Goal: Transaction & Acquisition: Purchase product/service

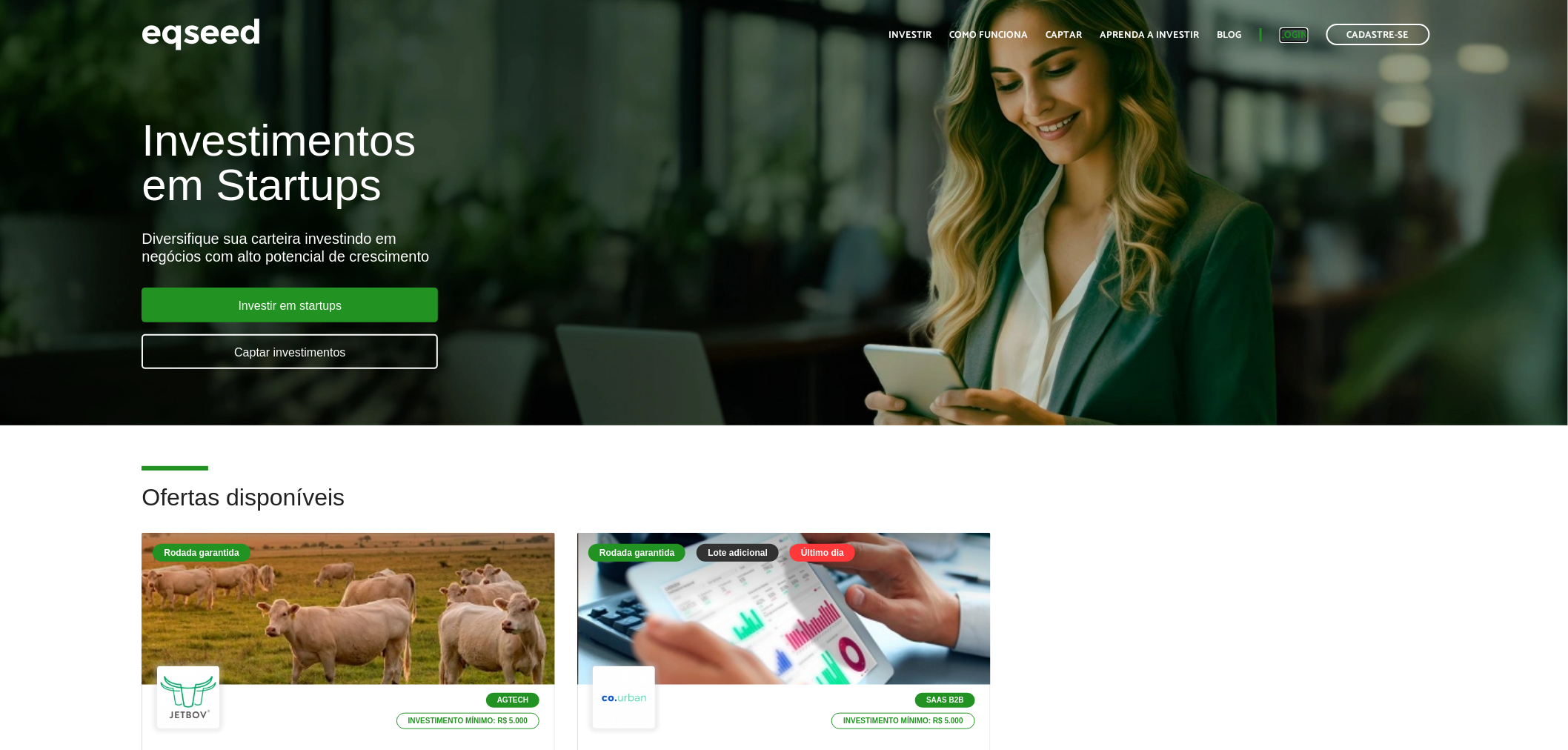
click at [1291, 33] on link "Login" at bounding box center [1294, 35] width 29 height 9
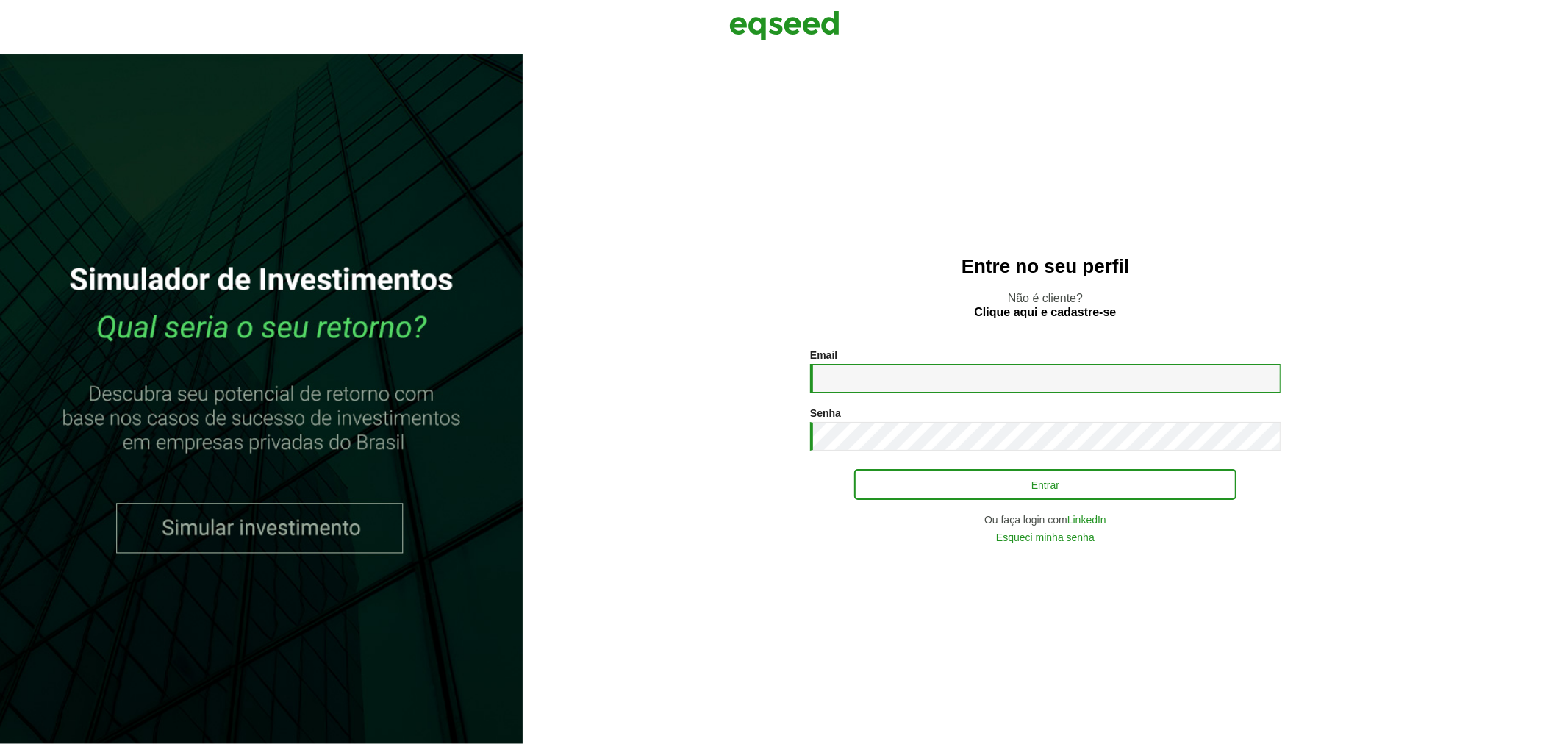
type input "**********"
click at [923, 481] on button "Entrar" at bounding box center [1046, 484] width 383 height 28
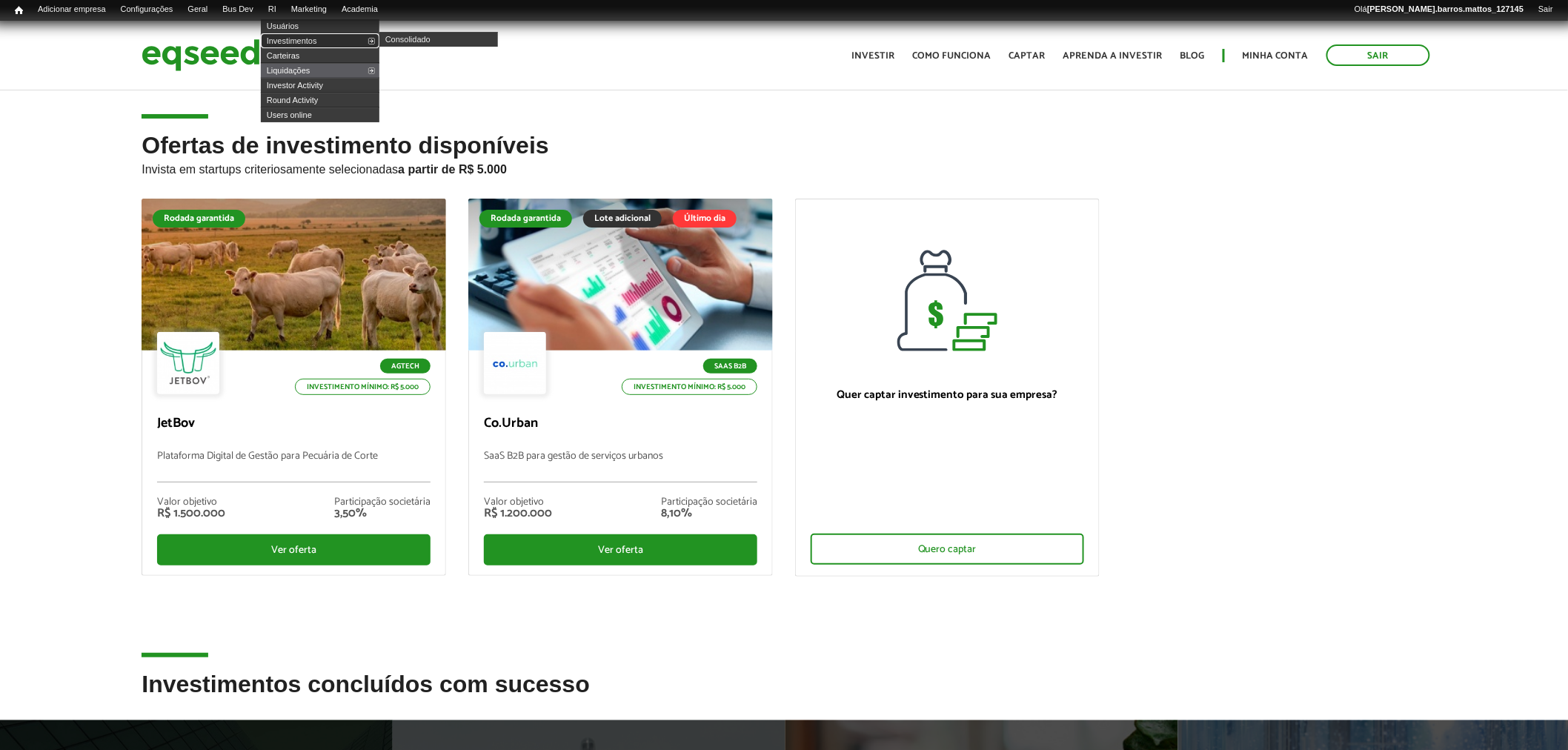
click at [294, 33] on link "Investimentos" at bounding box center [320, 40] width 118 height 15
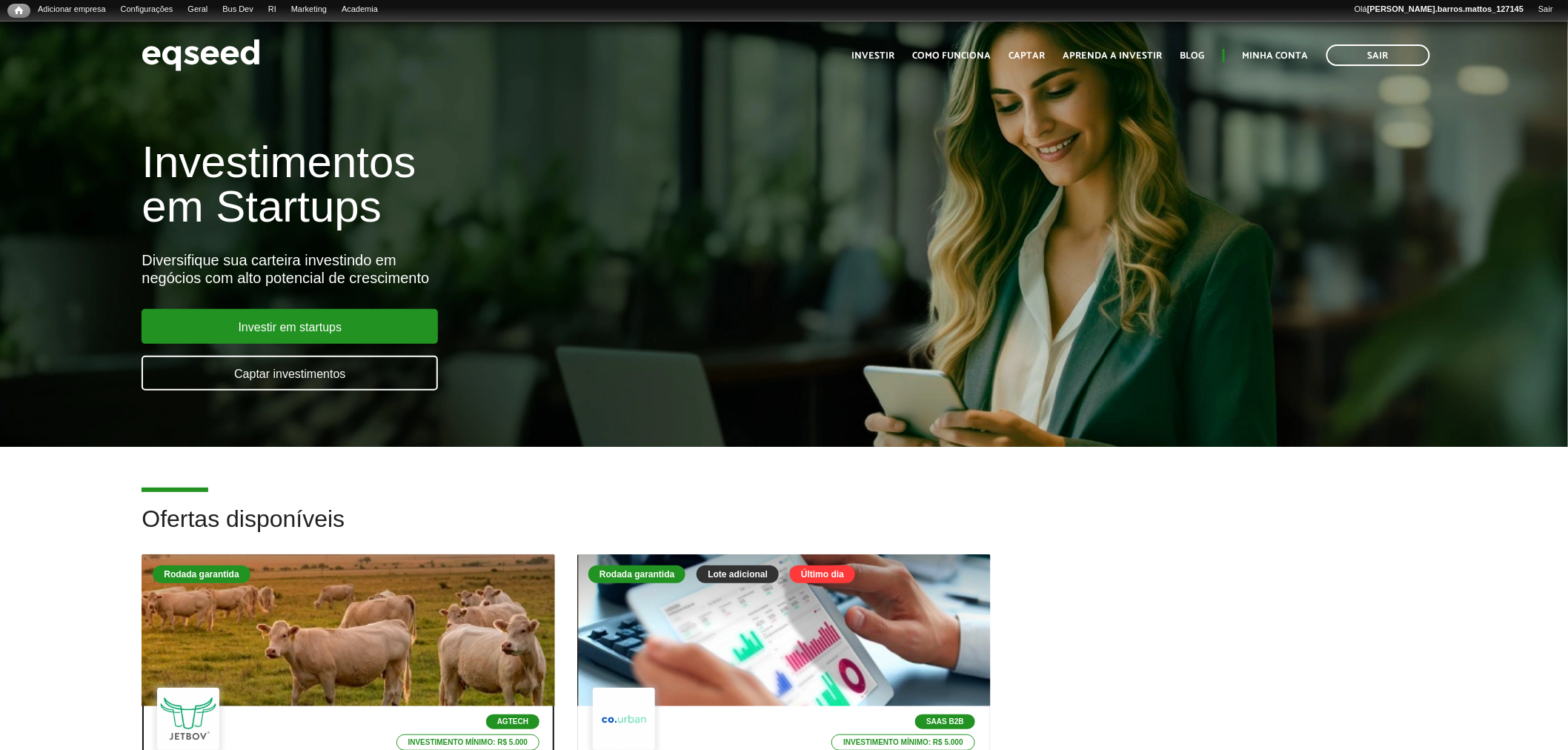
click at [378, 584] on div at bounding box center [348, 630] width 414 height 152
click at [297, 26] on link "Usuários" at bounding box center [320, 26] width 118 height 15
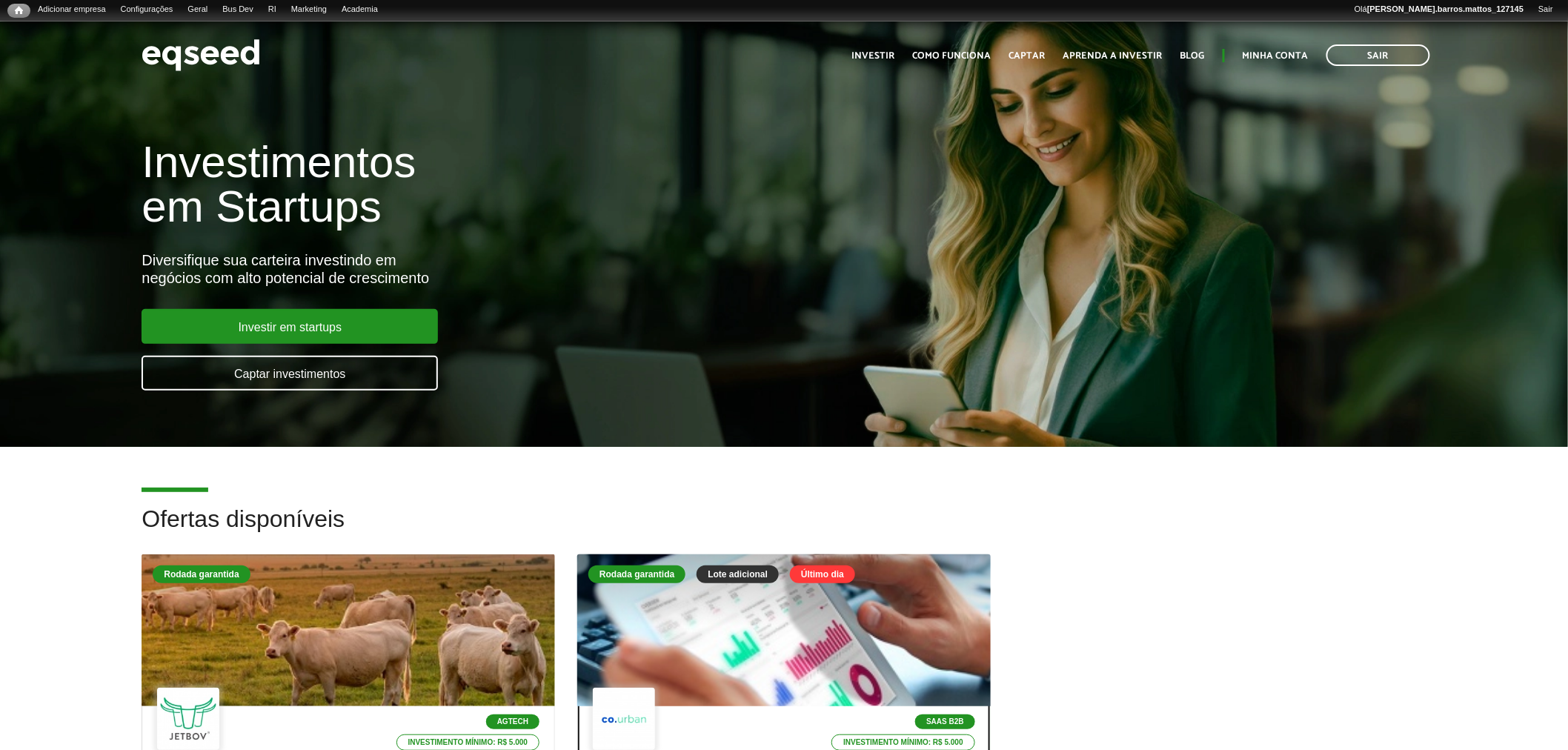
click at [773, 632] on div at bounding box center [784, 631] width 495 height 182
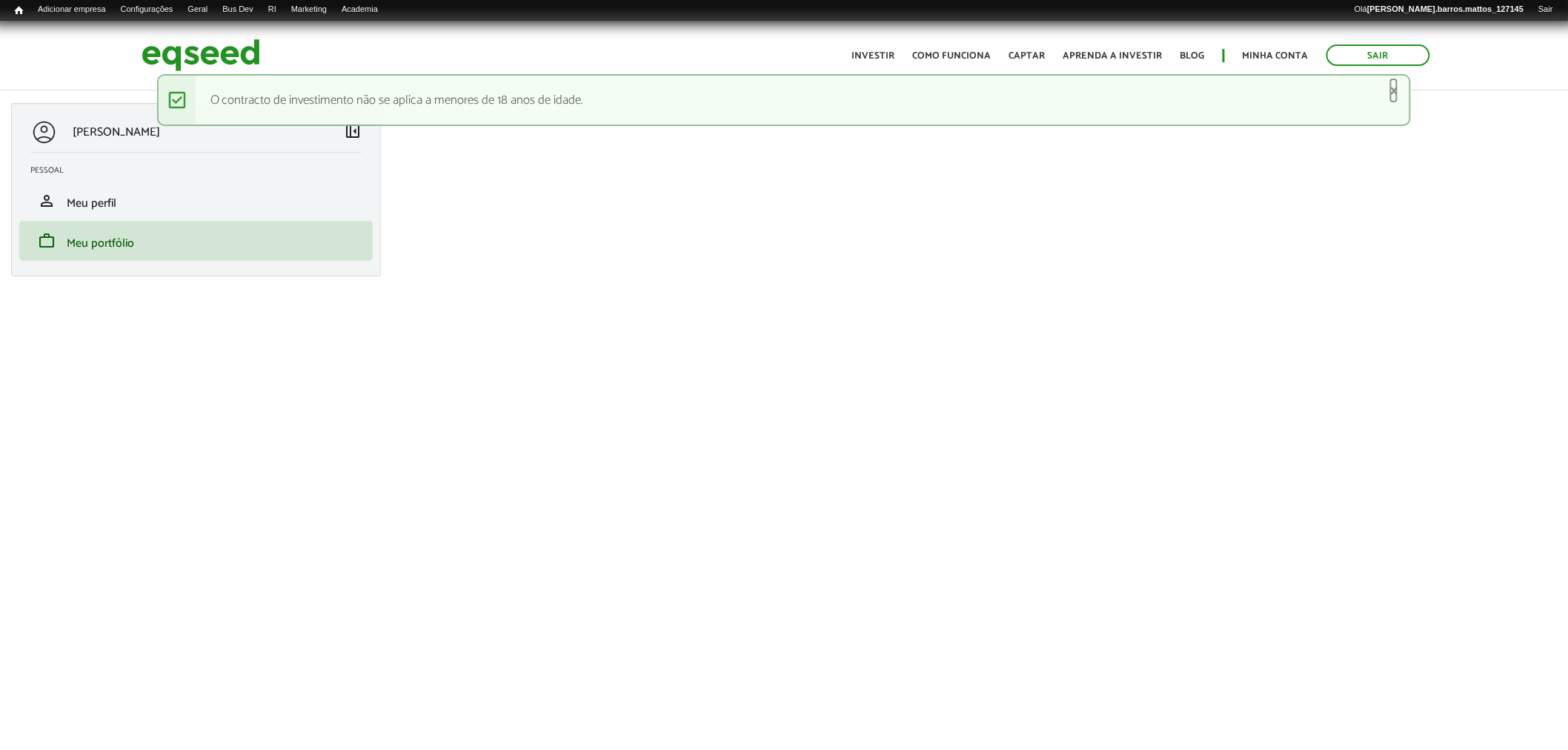
click at [1397, 92] on link "×" at bounding box center [1394, 91] width 9 height 16
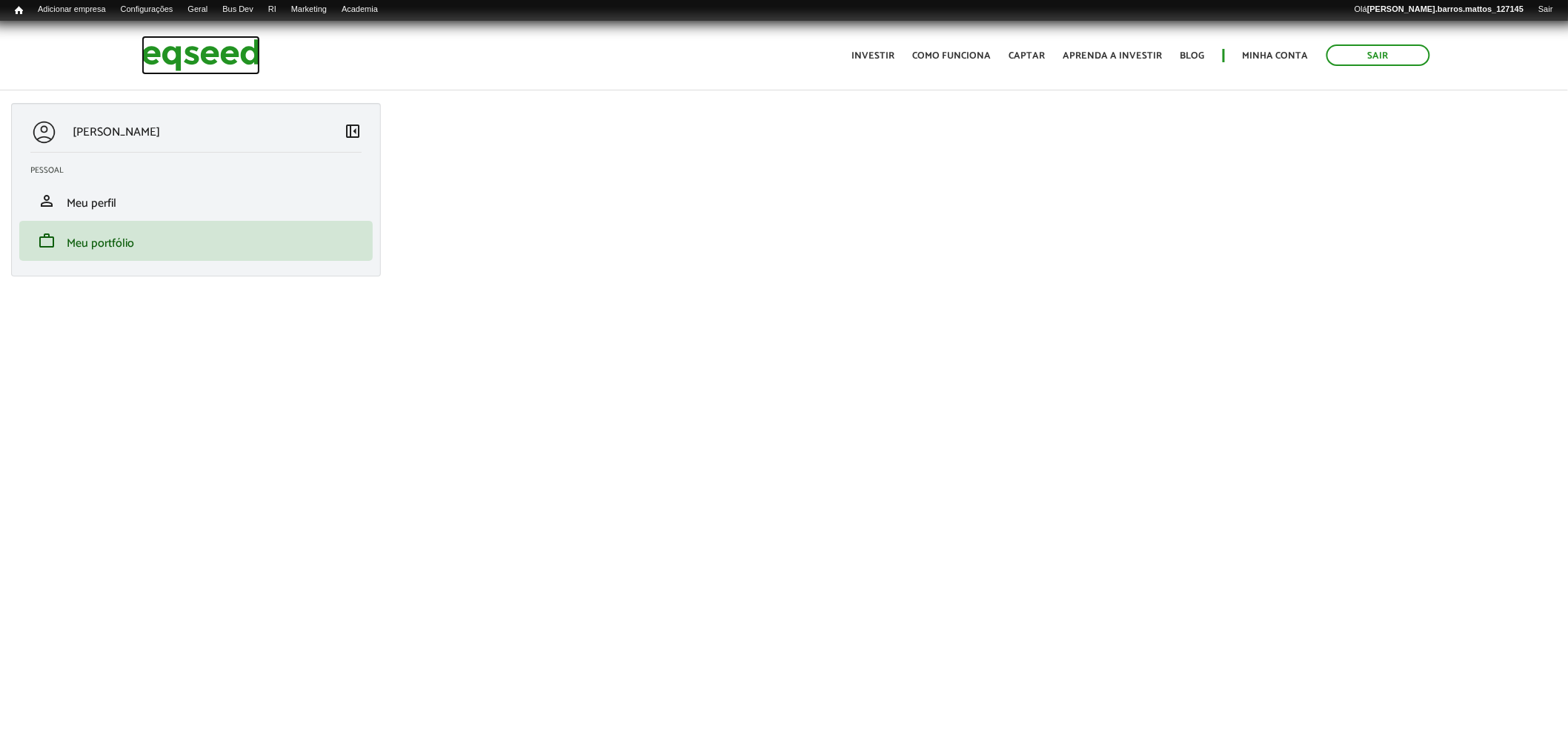
click at [203, 55] on img at bounding box center [201, 55] width 118 height 39
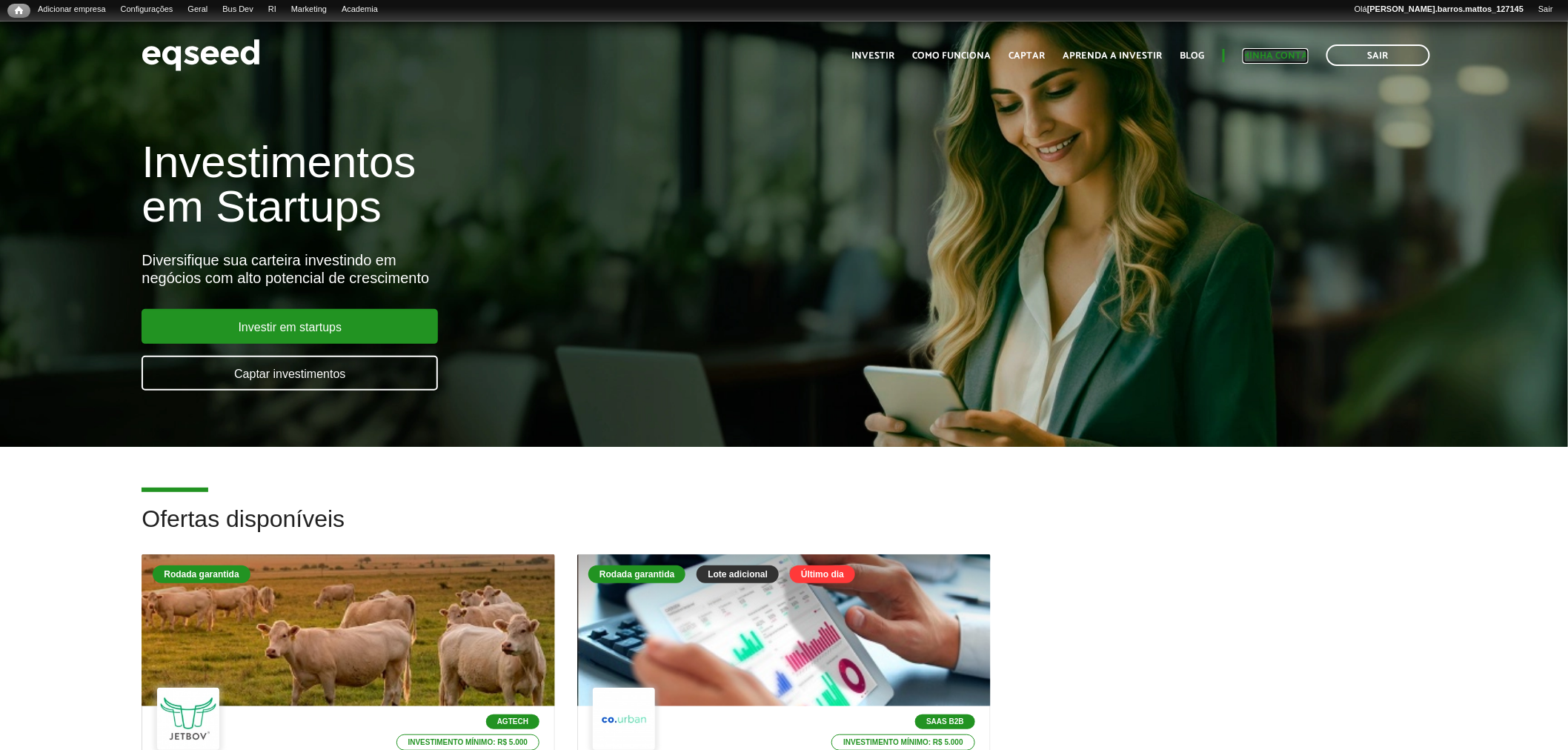
click at [1249, 51] on link "Minha conta" at bounding box center [1276, 56] width 66 height 9
click at [299, 33] on link "Investimentos" at bounding box center [320, 40] width 118 height 15
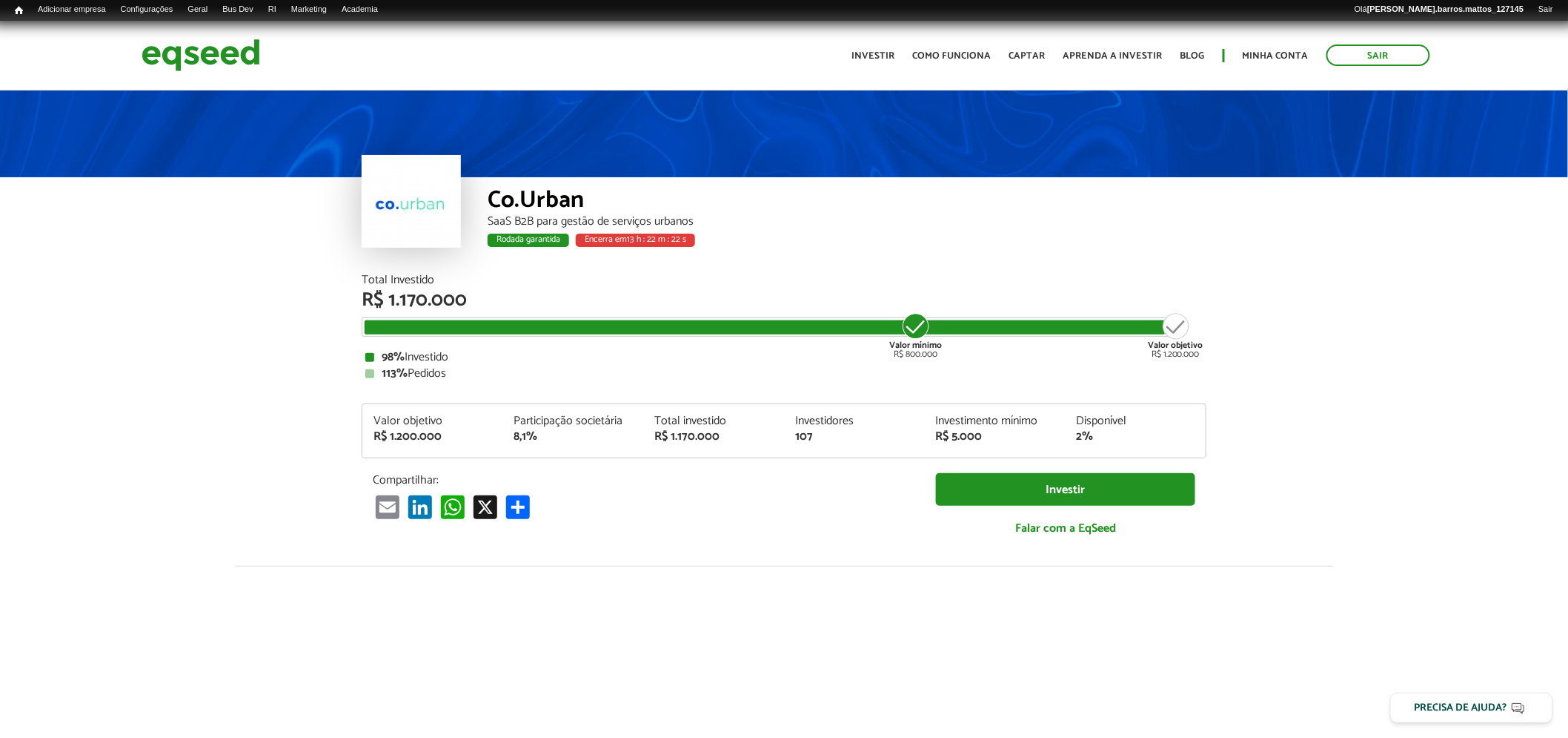
click at [1567, 136] on html "Sair Toggle navigation Toggle navigation Início Investir Como funciona" at bounding box center [784, 369] width 1568 height 738
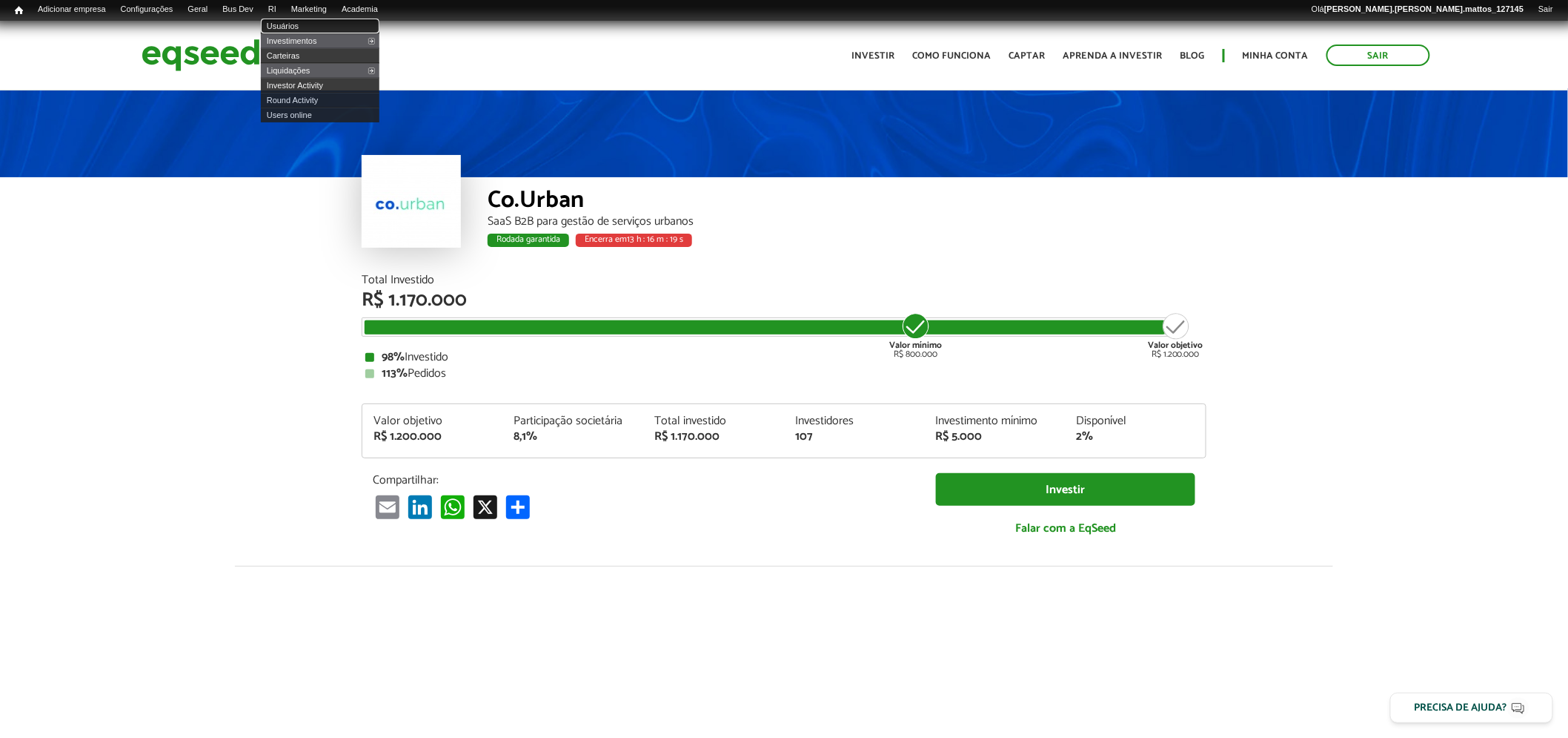
click at [298, 25] on link "Usuários" at bounding box center [320, 26] width 118 height 15
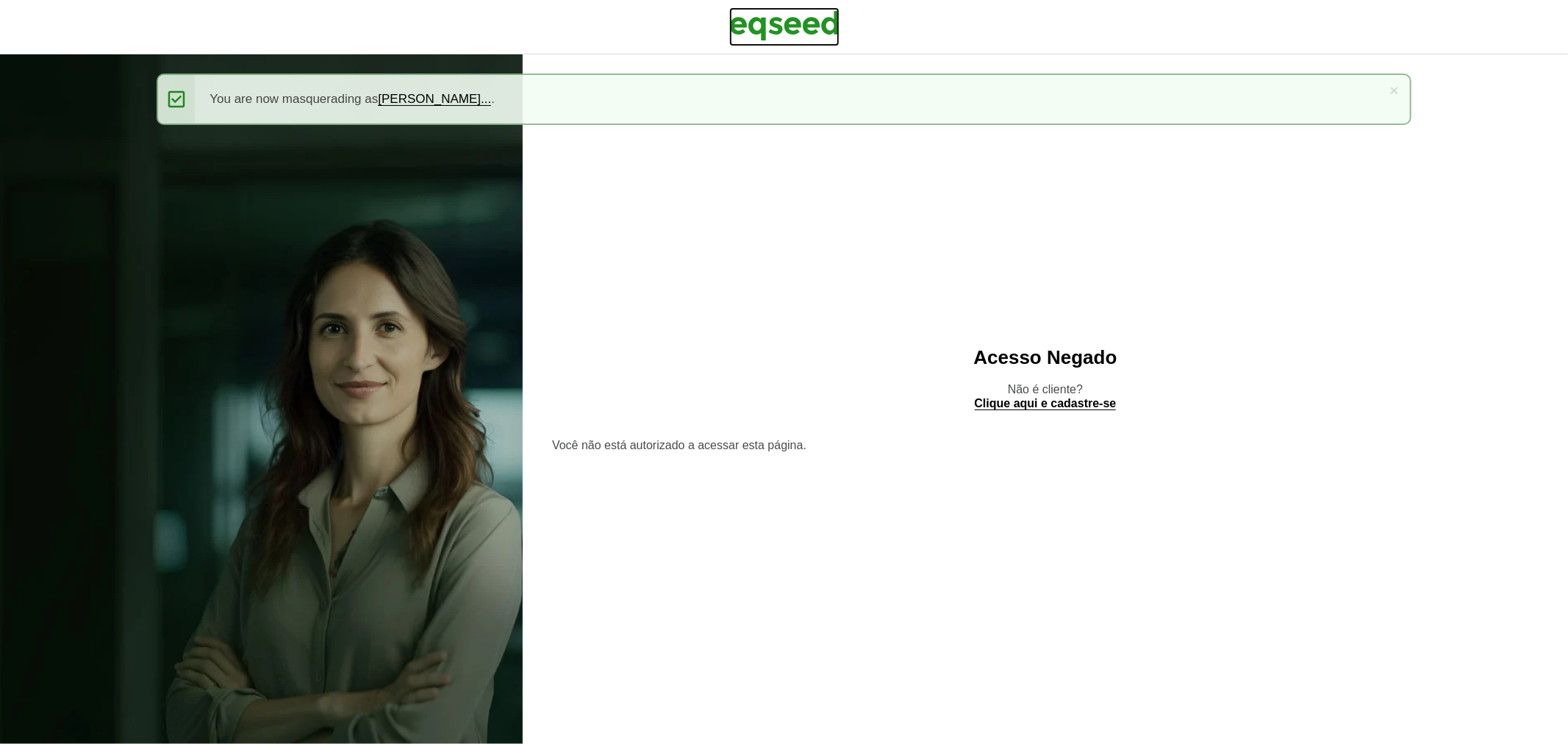
click at [765, 27] on img at bounding box center [784, 26] width 111 height 37
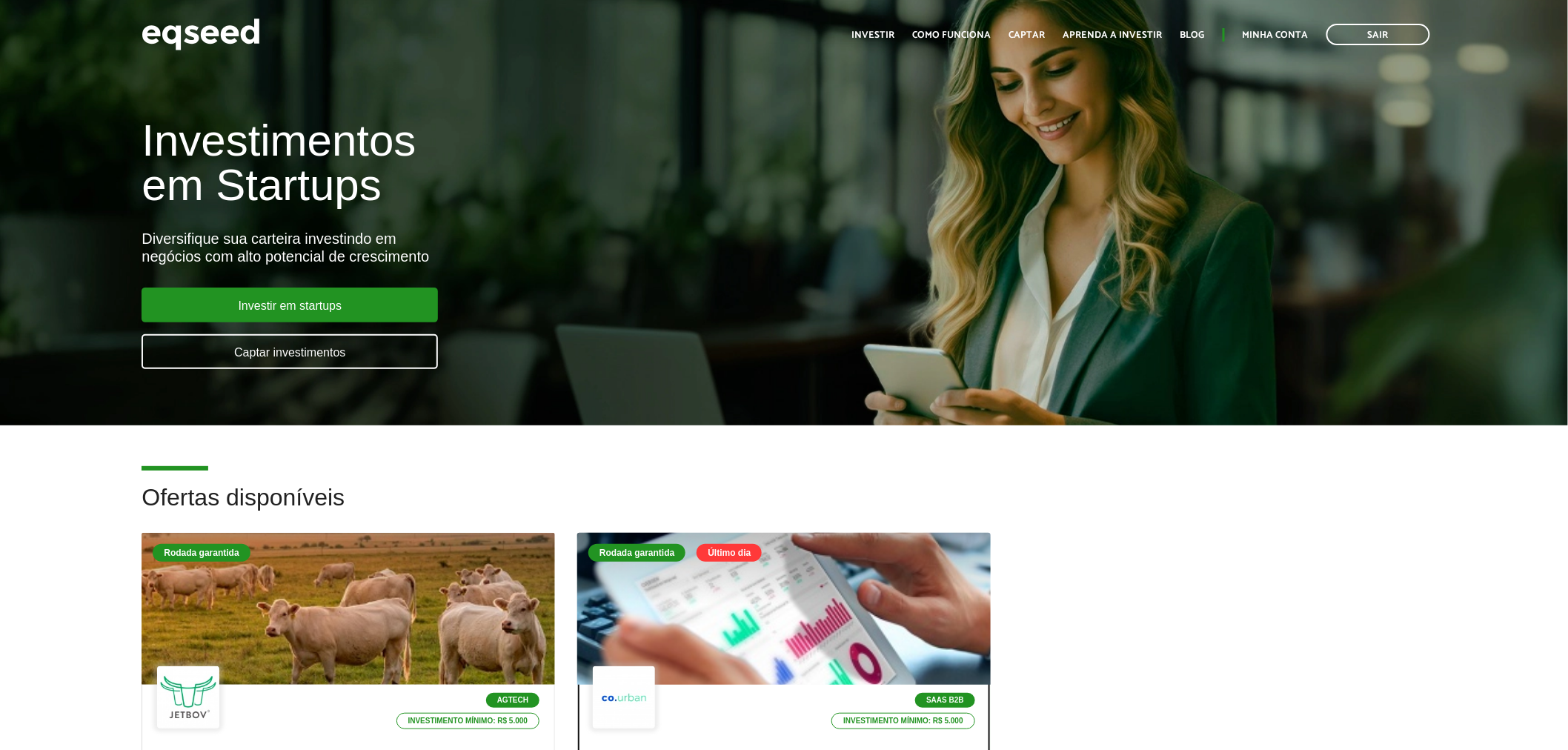
click at [697, 617] on div at bounding box center [784, 609] width 495 height 182
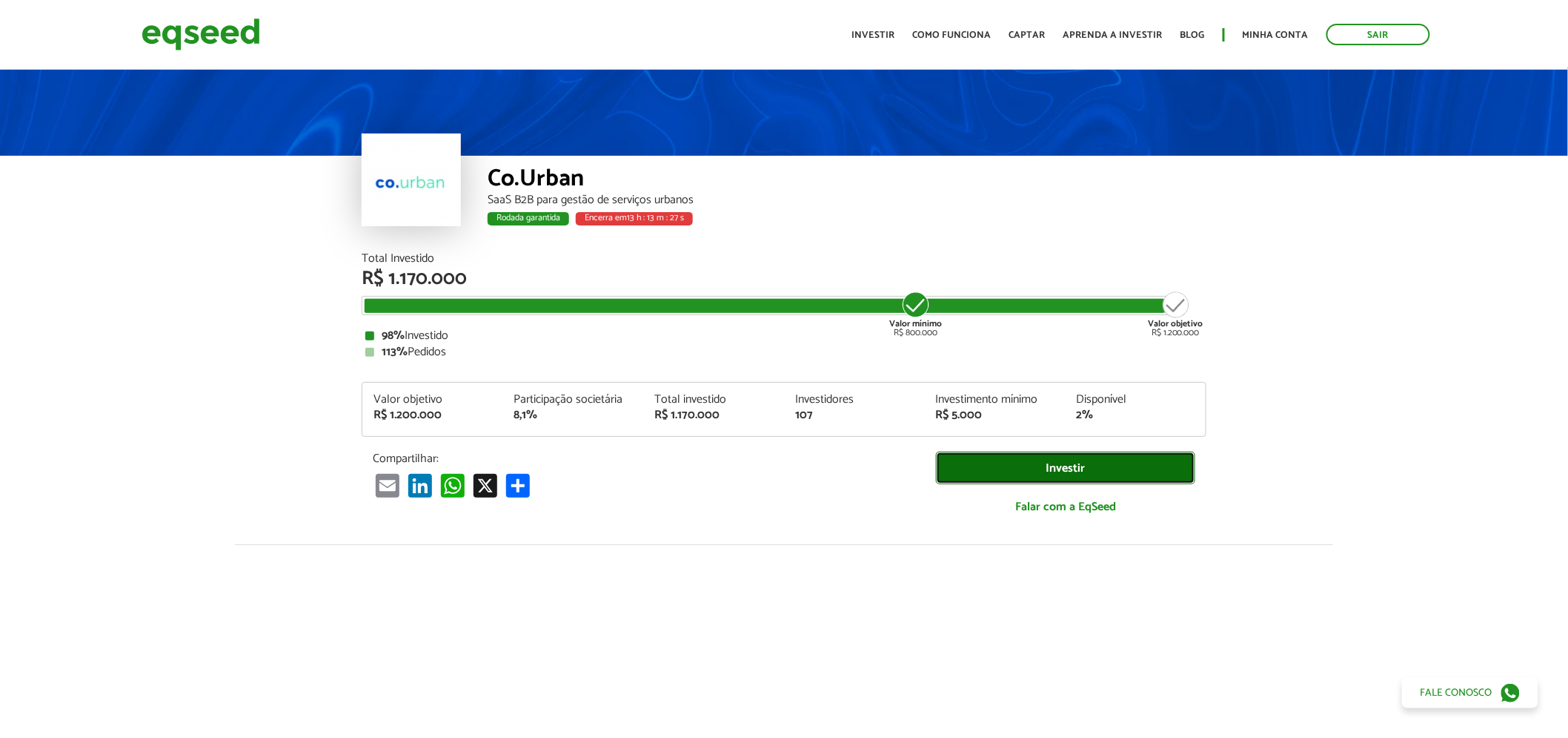
click at [988, 458] on link "Investir" at bounding box center [1066, 468] width 259 height 34
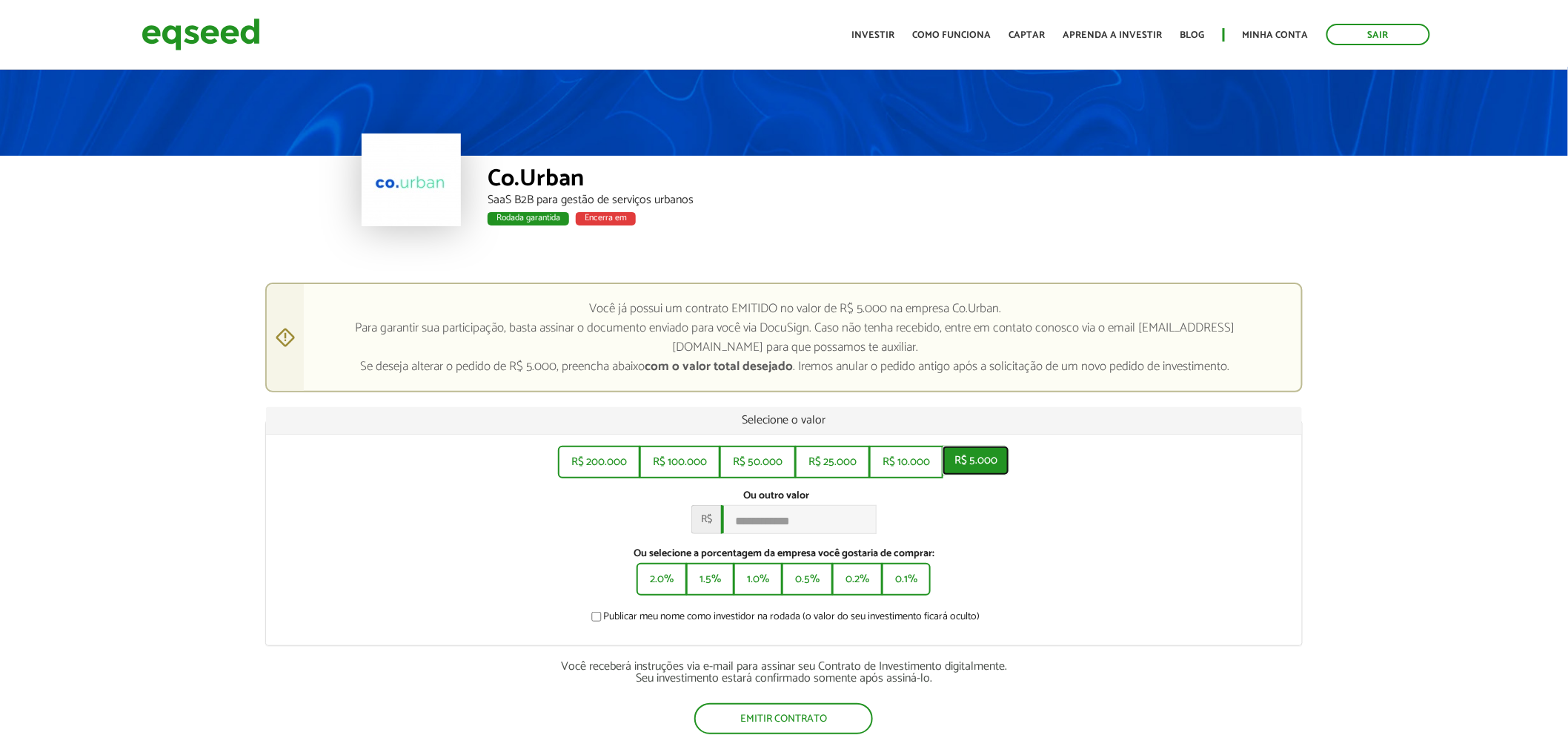
click at [960, 457] on button "R$ 5.000" at bounding box center [976, 461] width 67 height 30
type input "*****"
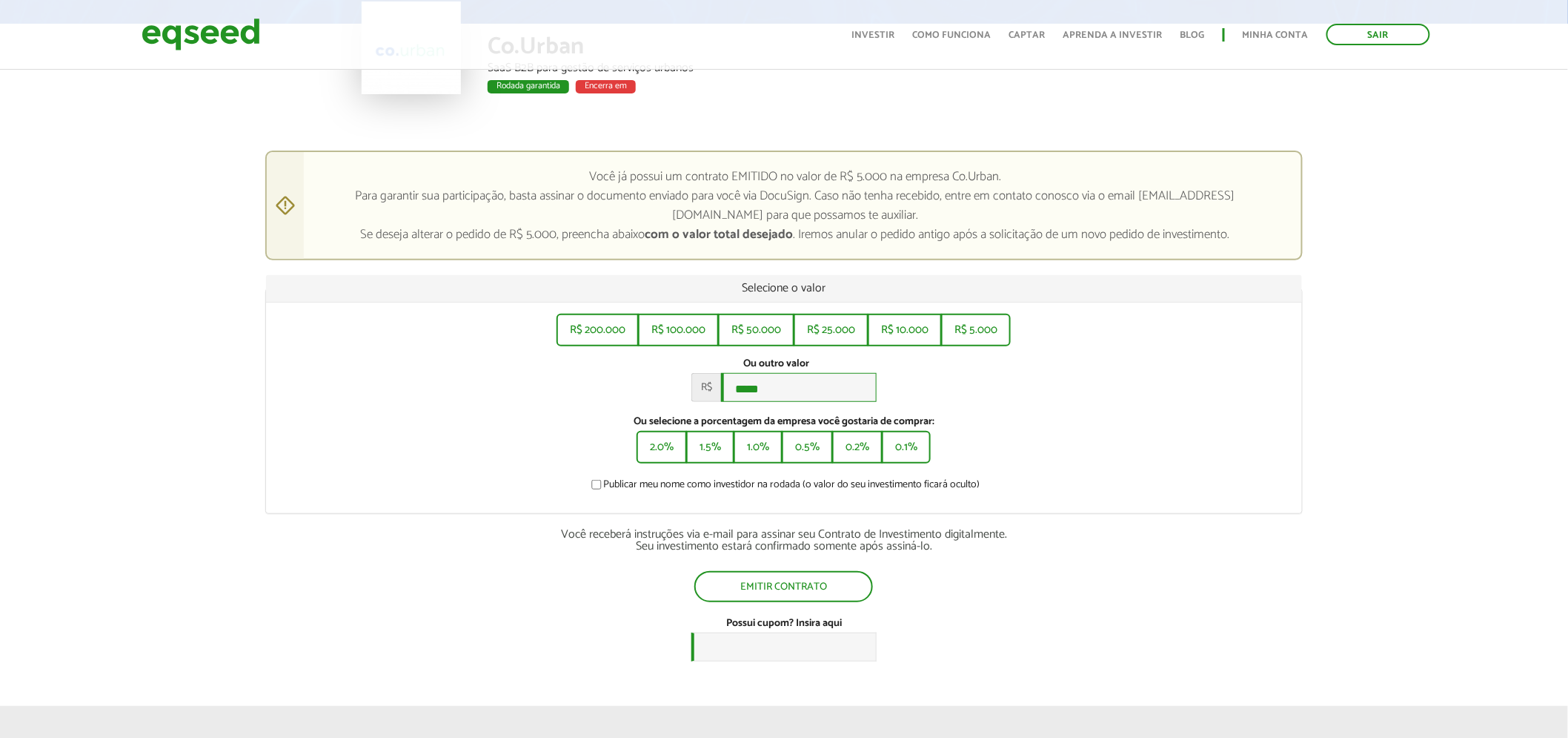
scroll to position [130, 0]
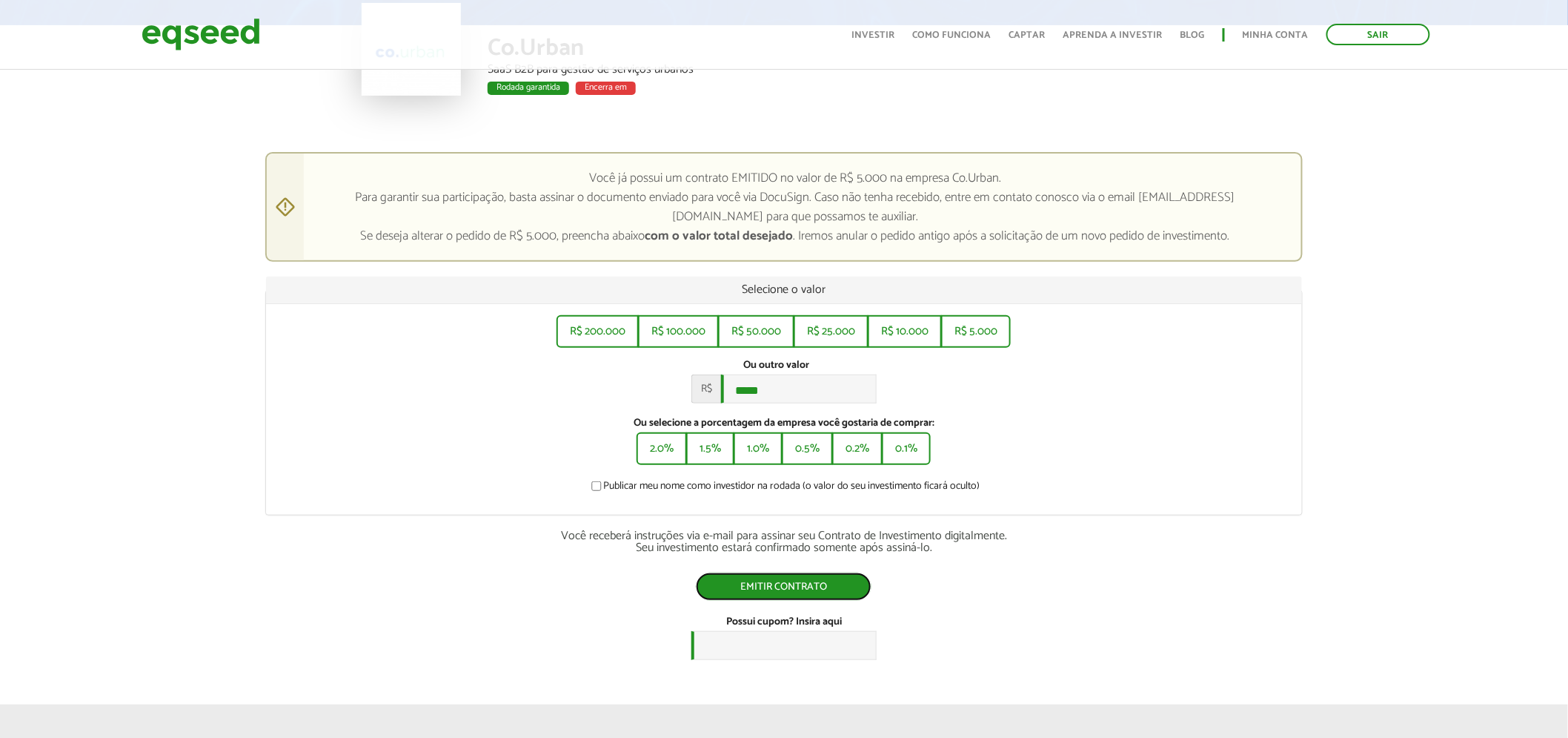
click at [802, 579] on button "Emitir contrato" at bounding box center [783, 586] width 175 height 28
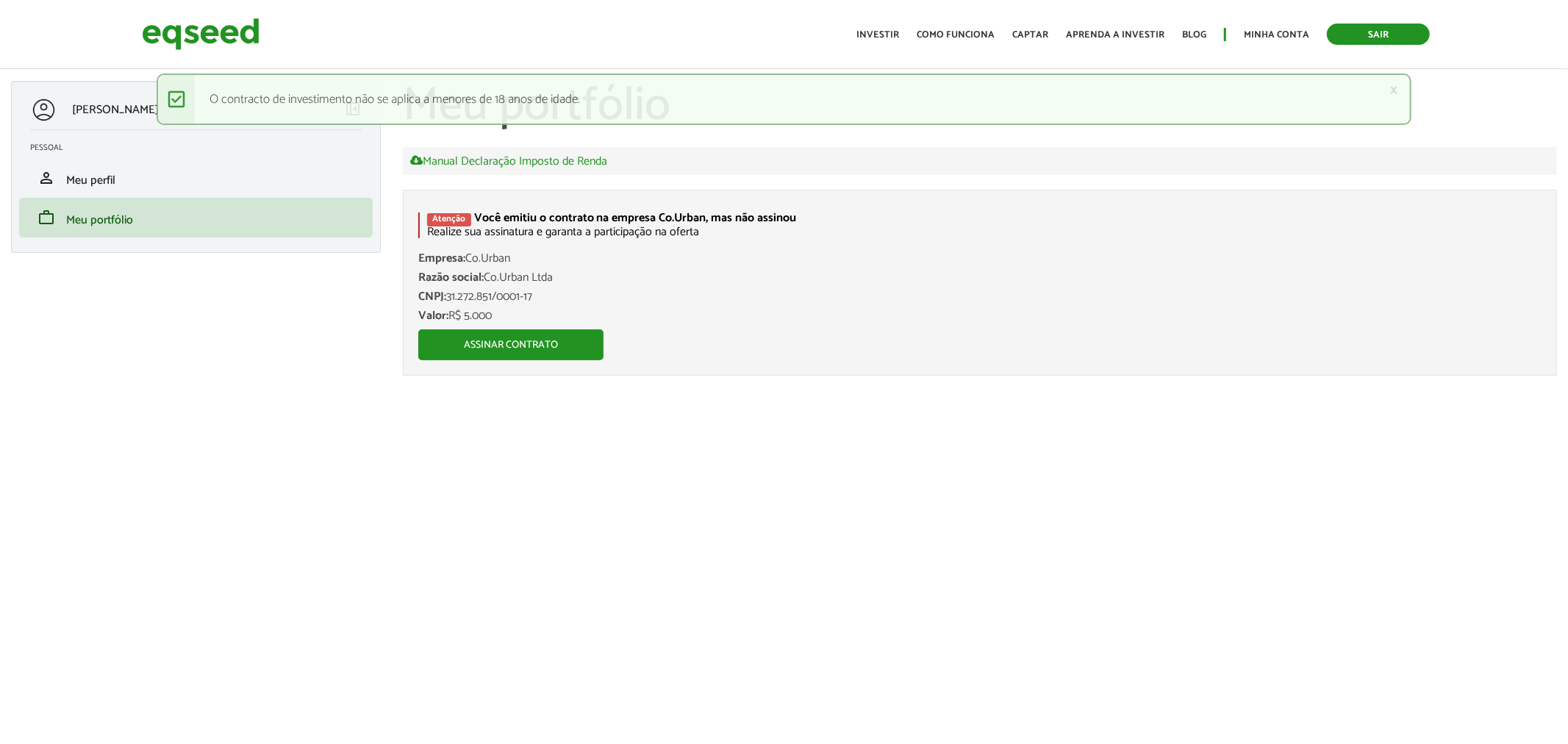
click at [1349, 35] on link "Sair" at bounding box center [1378, 34] width 103 height 22
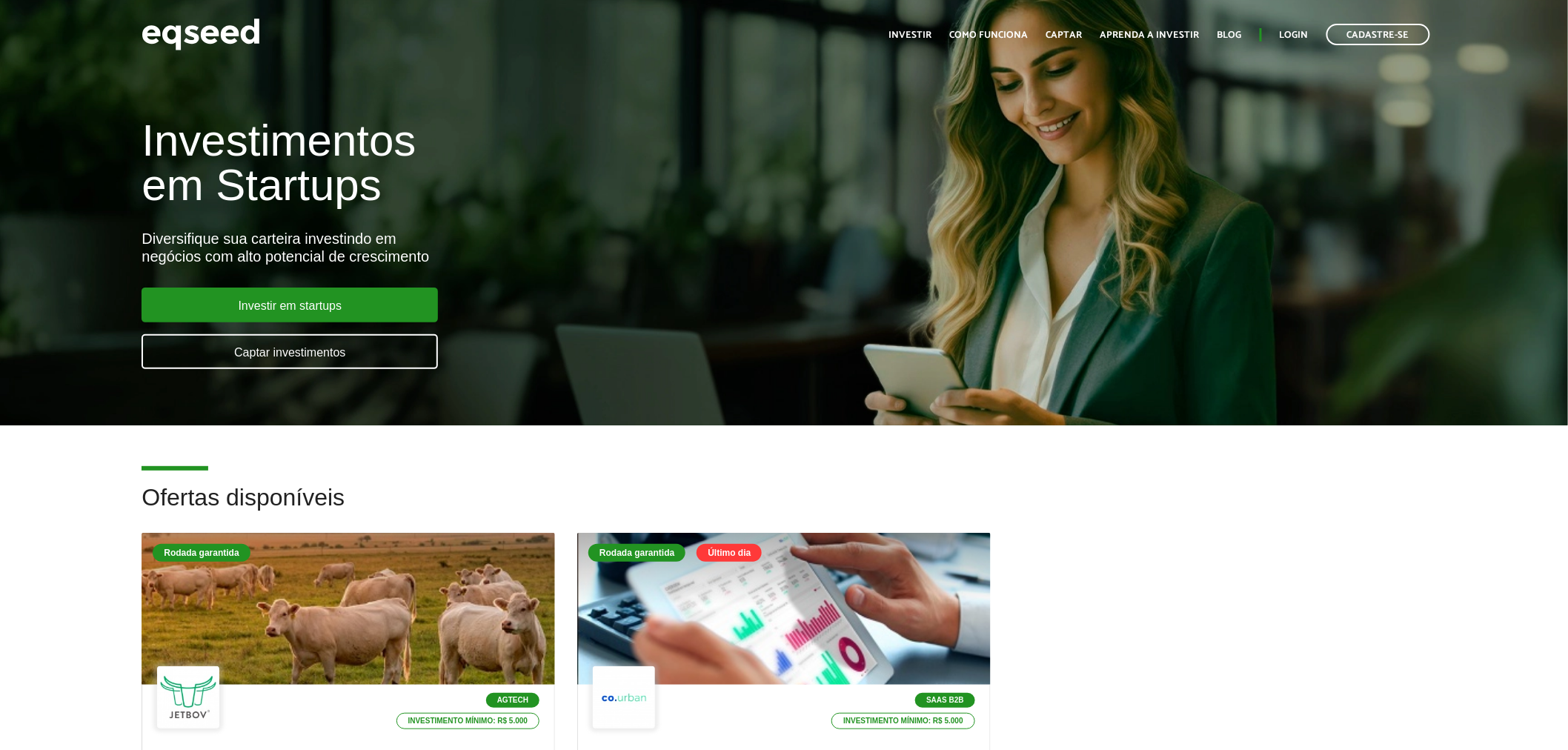
click at [1298, 25] on ul "Início Investir Como funciona Captar Aprenda a investir Blog Login Cadastre-se" at bounding box center [1160, 34] width 556 height 22
click at [1289, 39] on link "Login" at bounding box center [1294, 35] width 29 height 9
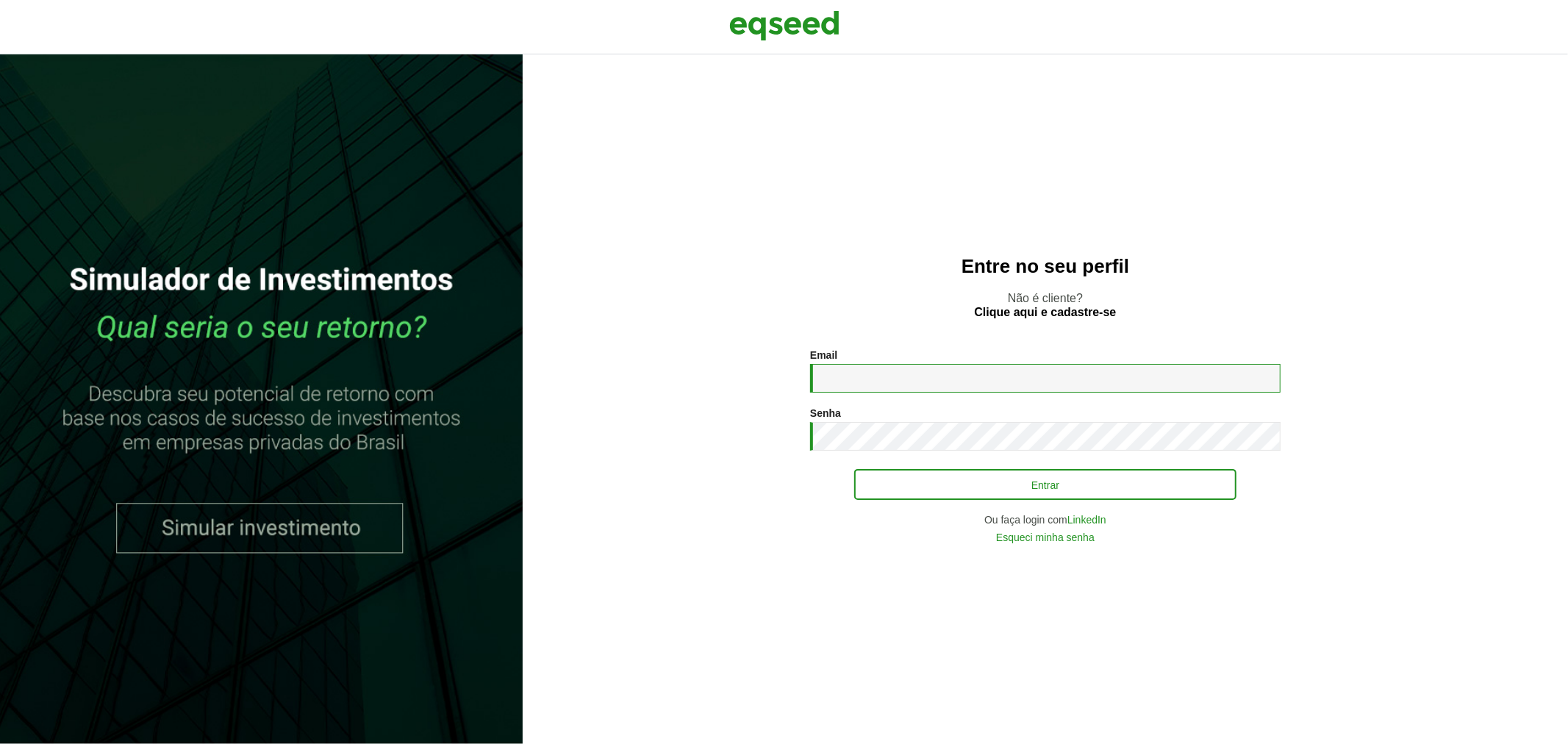
type input "**********"
click at [910, 490] on button "Entrar" at bounding box center [1046, 484] width 383 height 28
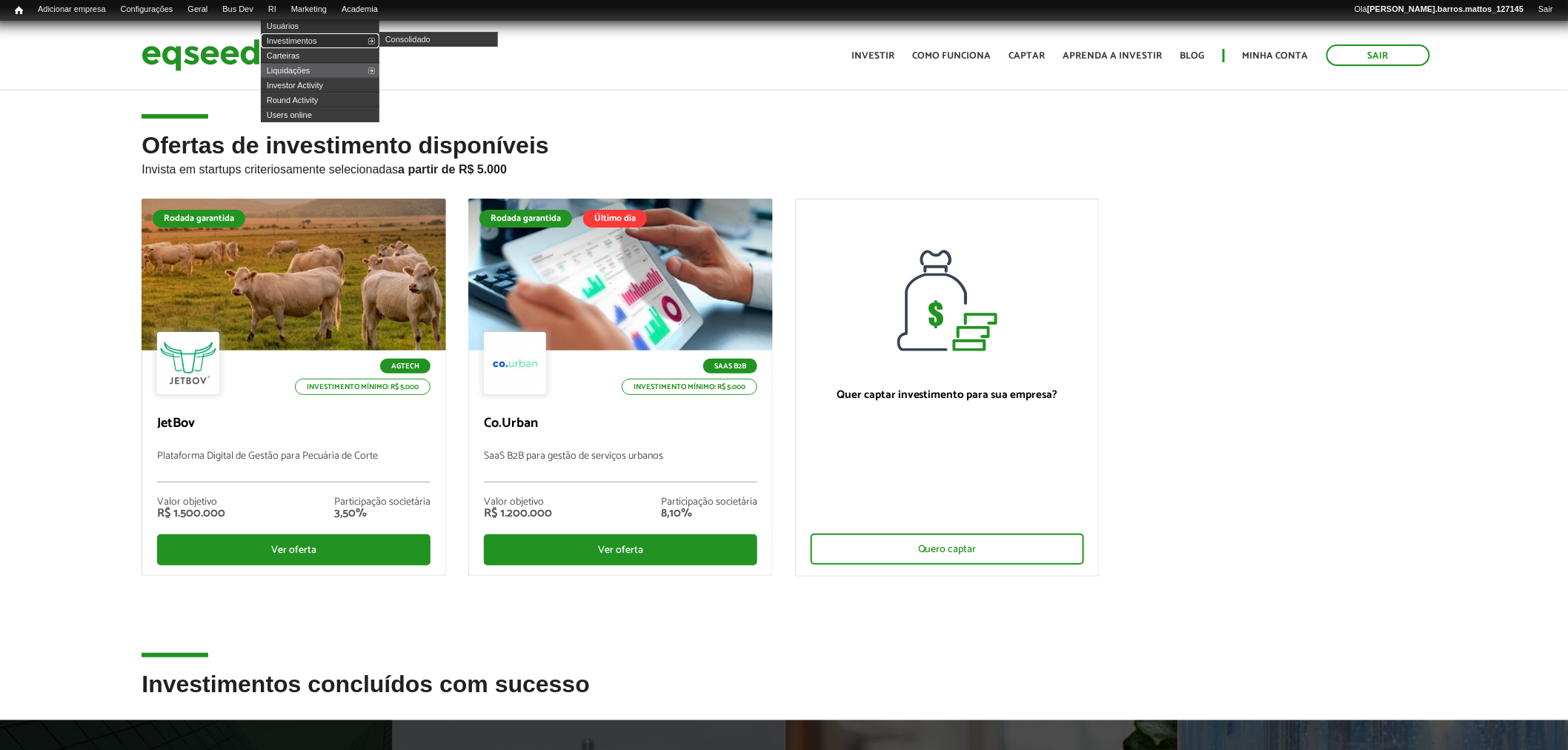
click at [306, 41] on link "Investimentos" at bounding box center [320, 40] width 118 height 15
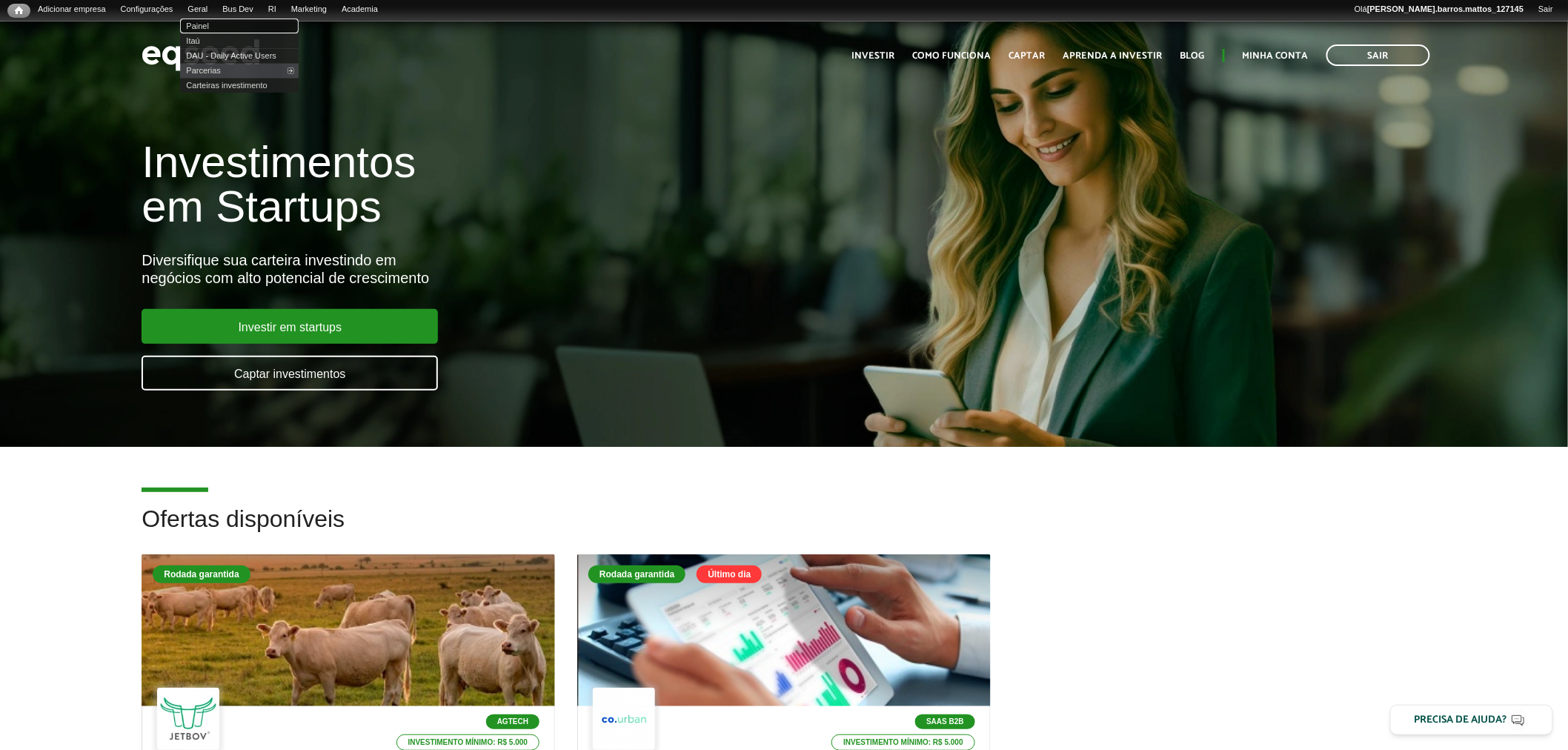
click at [220, 23] on link "Painel" at bounding box center [239, 26] width 118 height 15
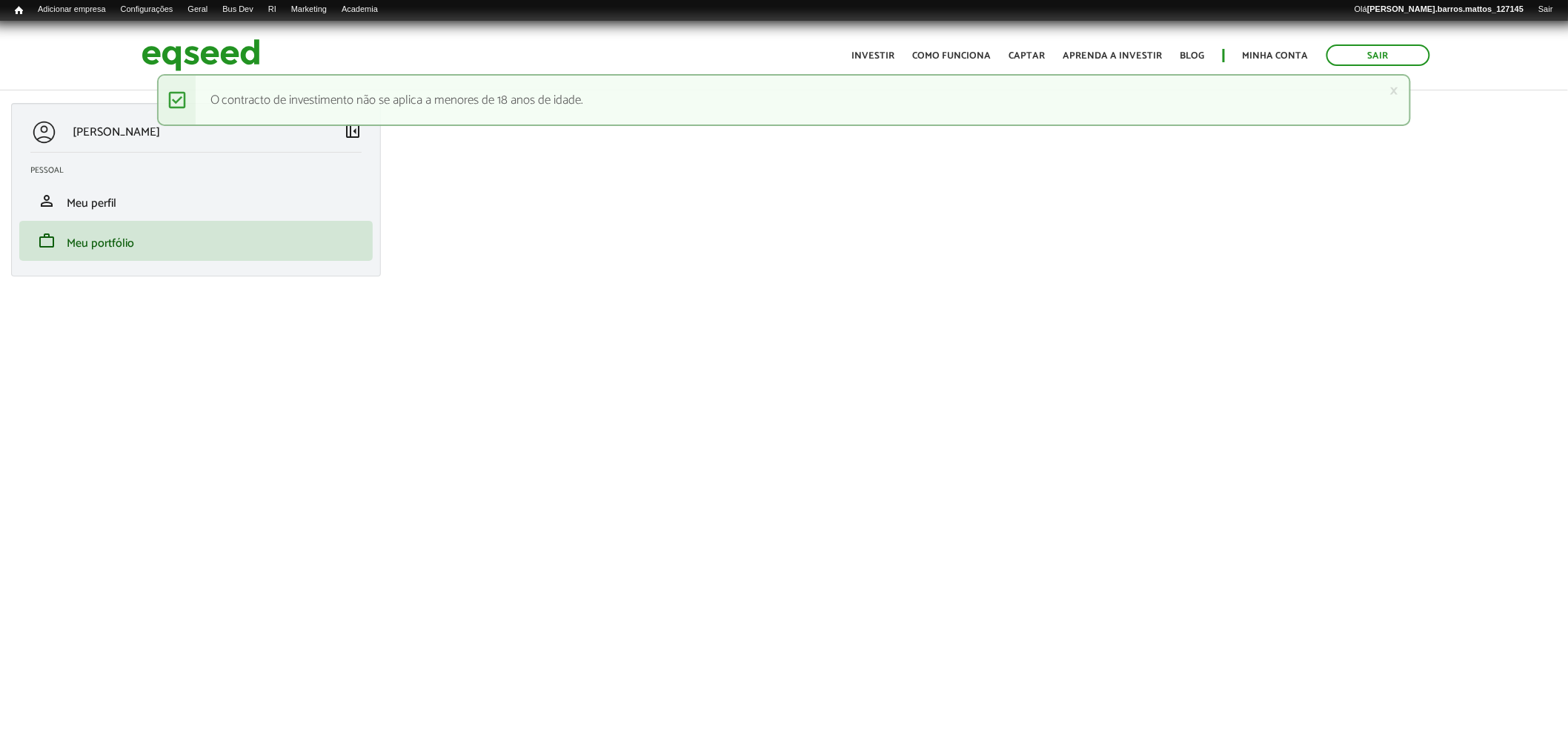
click at [314, 86] on div "× Mensagem de status O contracto de investimento não se aplica a menores de 18 …" at bounding box center [784, 100] width 1255 height 52
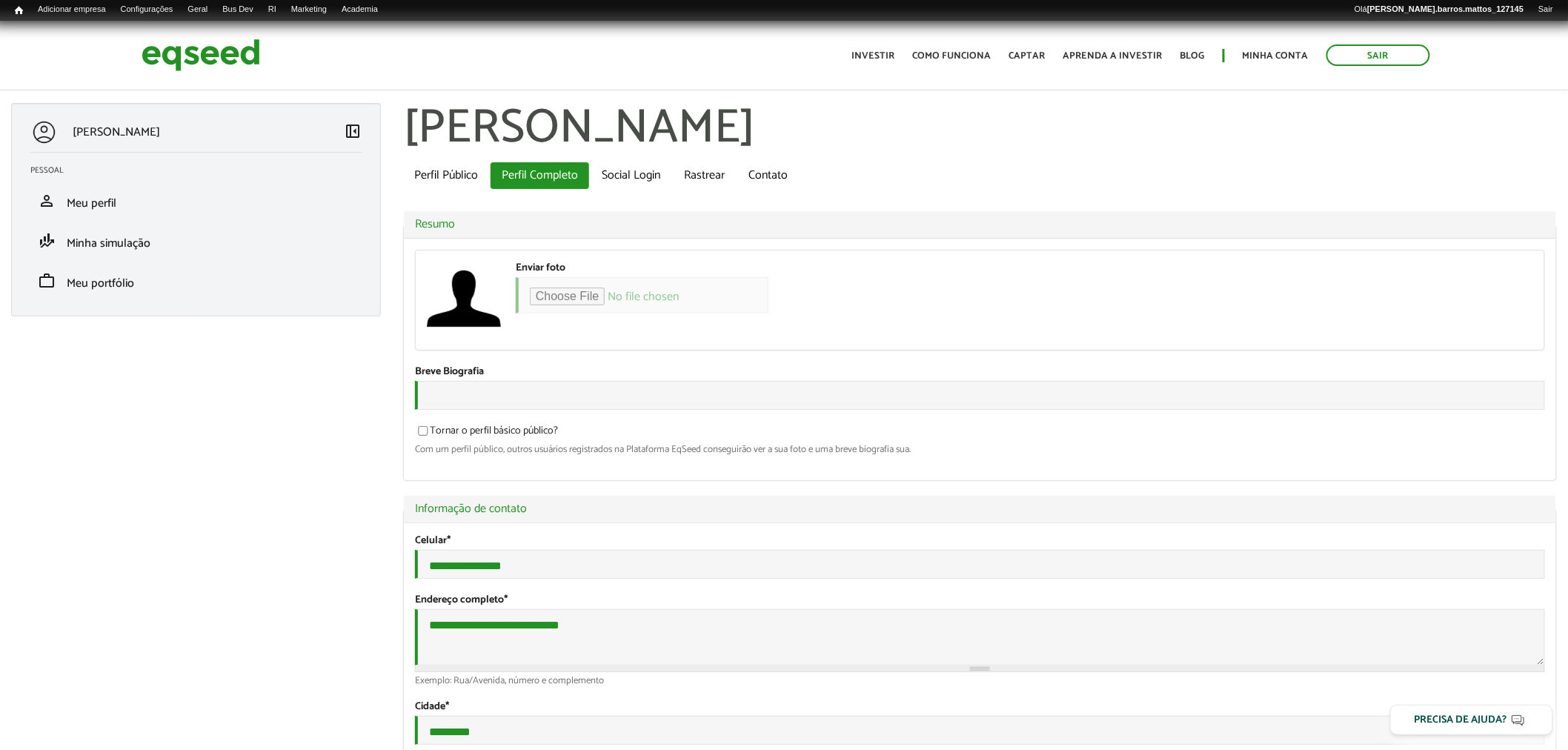
type input "**********"
